Goal: Information Seeking & Learning: Learn about a topic

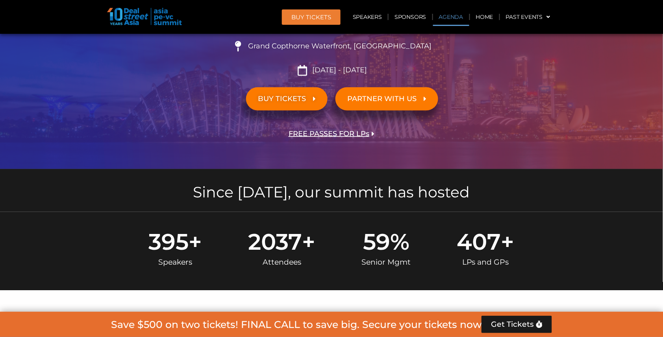
scroll to position [408, 0]
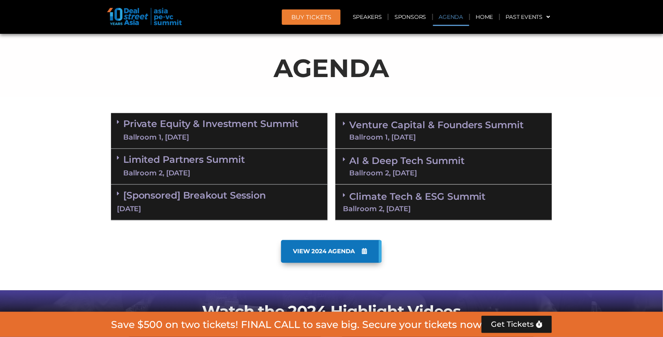
click at [387, 121] on link "Venture Capital & Founders​ Summit Ballroom 1, [DATE]" at bounding box center [436, 131] width 175 height 20
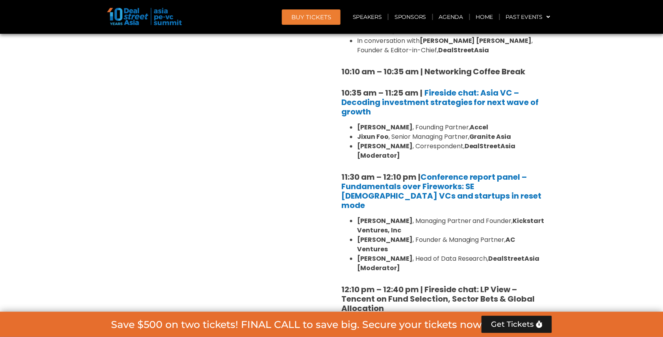
scroll to position [735, 0]
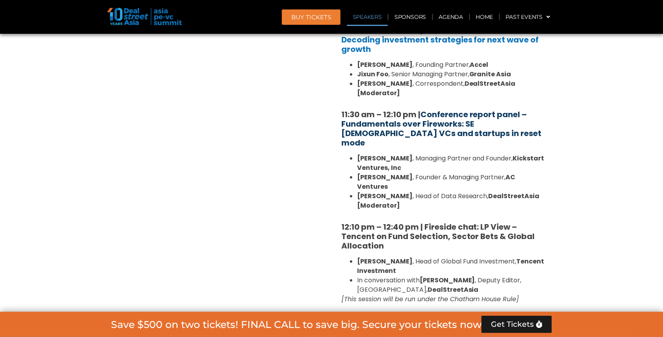
click at [397, 113] on link "Conference report panel – Fundamentals over Fireworks: SE [DEMOGRAPHIC_DATA] VC…" at bounding box center [441, 128] width 200 height 39
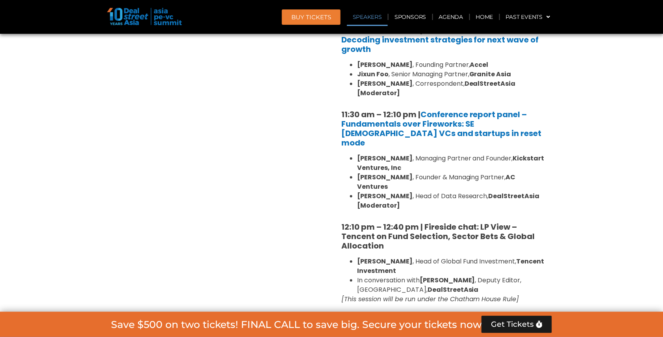
click at [380, 15] on link "Speakers" at bounding box center [367, 17] width 41 height 18
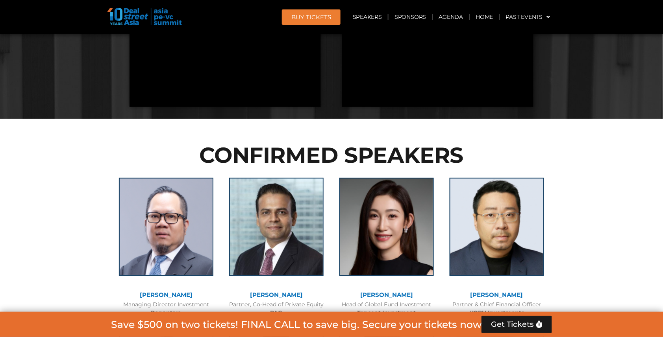
scroll to position [1868, 0]
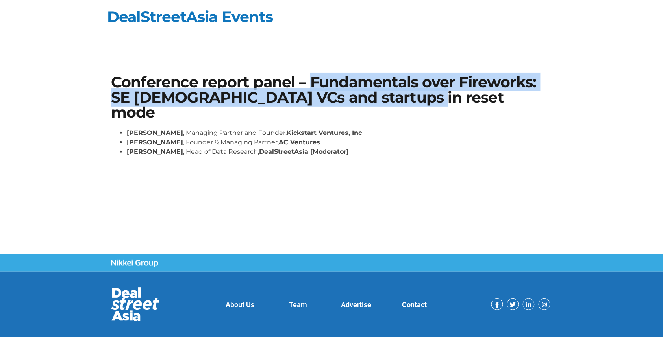
drag, startPoint x: 311, startPoint y: 78, endPoint x: 437, endPoint y: 90, distance: 126.5
click at [437, 90] on h1 "Conference report panel – Fundamentals over Fireworks: SE [DEMOGRAPHIC_DATA] VC…" at bounding box center [331, 97] width 441 height 45
copy h1 "Fundamentals over Fireworks: SE Asian VCs and startups in reset mode"
